Goal: Task Accomplishment & Management: Complete application form

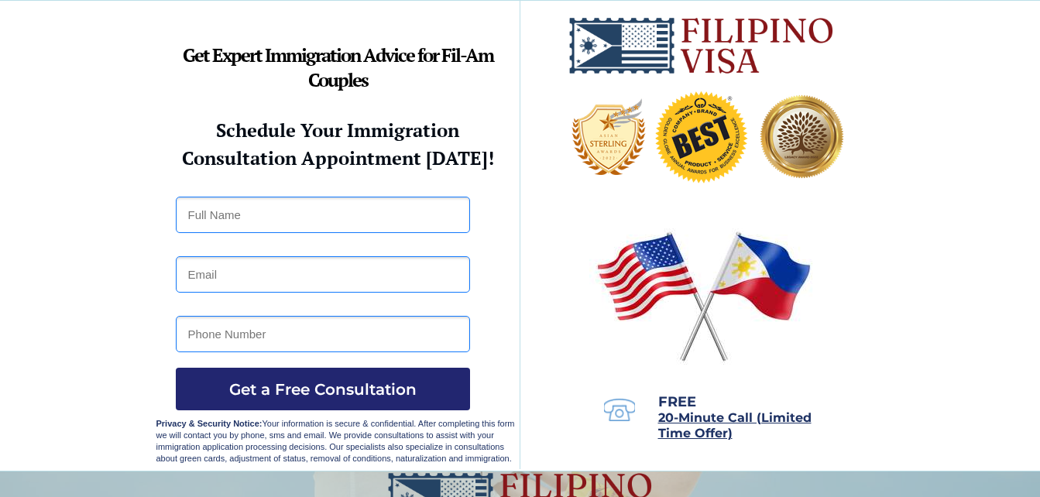
click at [266, 211] on input "text" at bounding box center [323, 215] width 294 height 36
type input "[PERSON_NAME]"
type input "[EMAIL_ADDRESS][DOMAIN_NAME]"
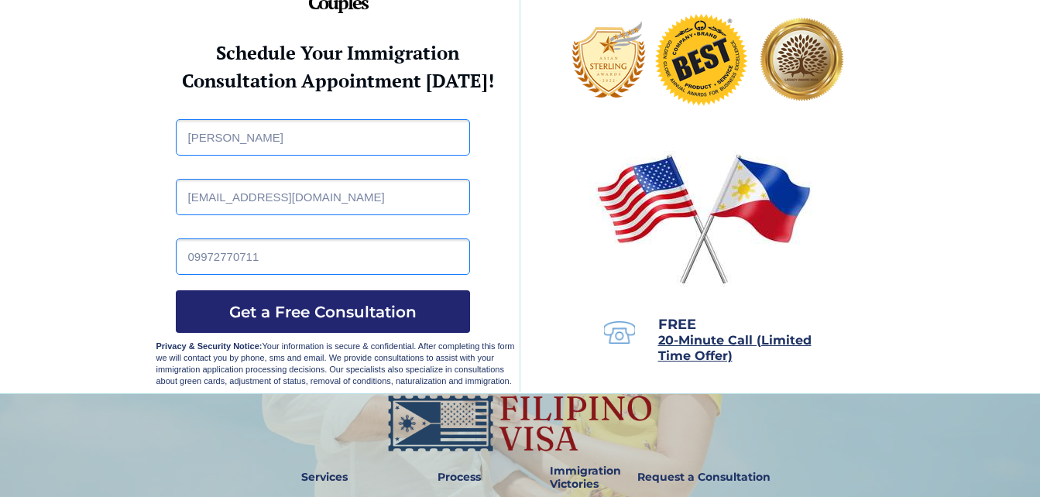
scroll to position [155, 0]
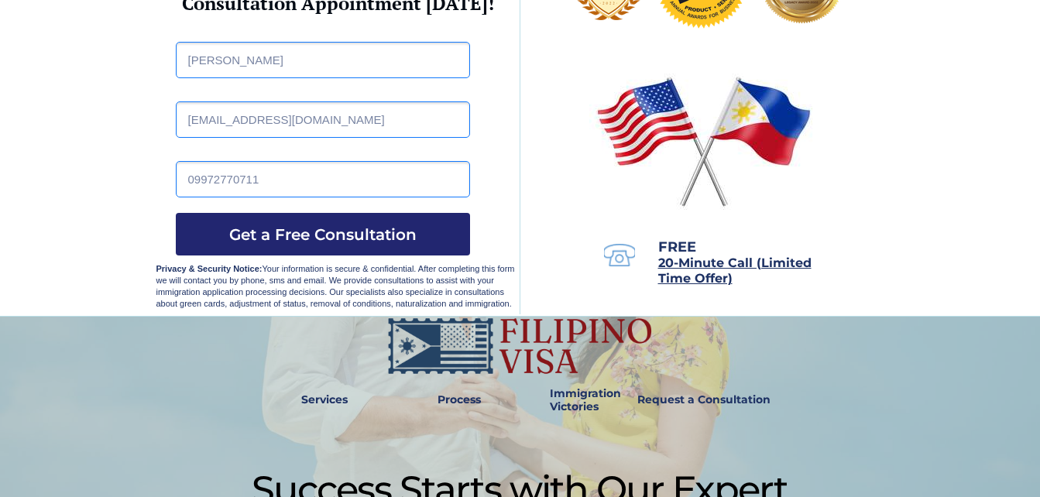
click at [276, 174] on input "09972770711" at bounding box center [323, 179] width 294 height 36
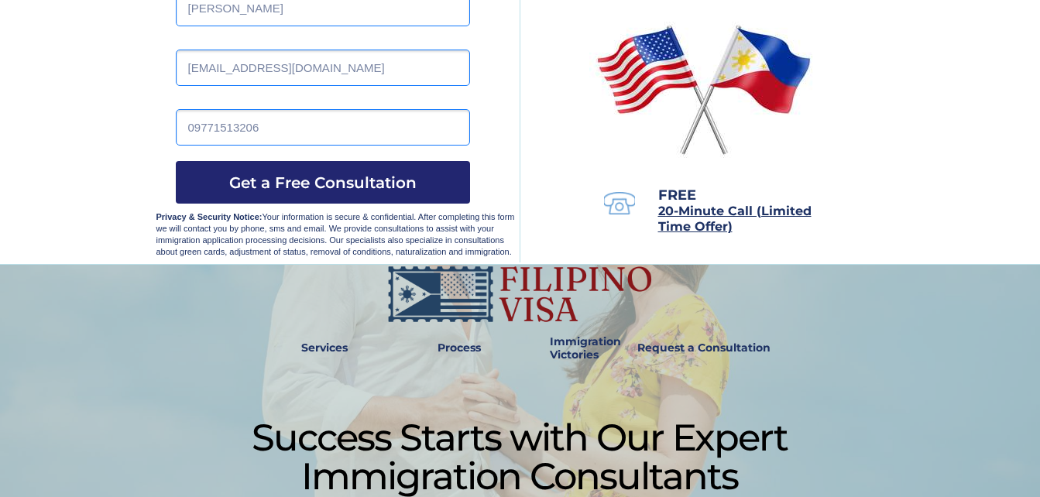
scroll to position [232, 0]
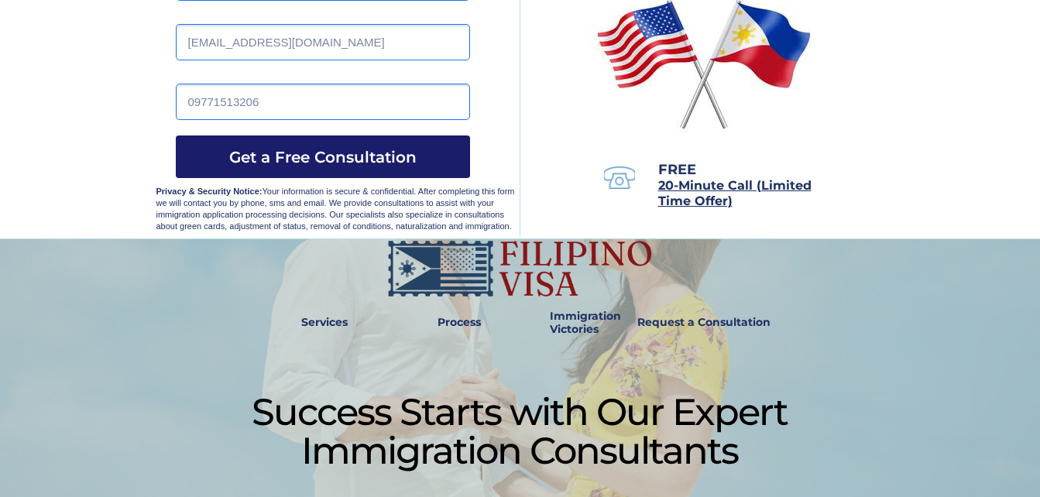
type input "09771513206"
click at [197, 152] on span "Get a Free Consultation" at bounding box center [323, 157] width 294 height 19
